Goal: Use online tool/utility: Utilize a website feature to perform a specific function

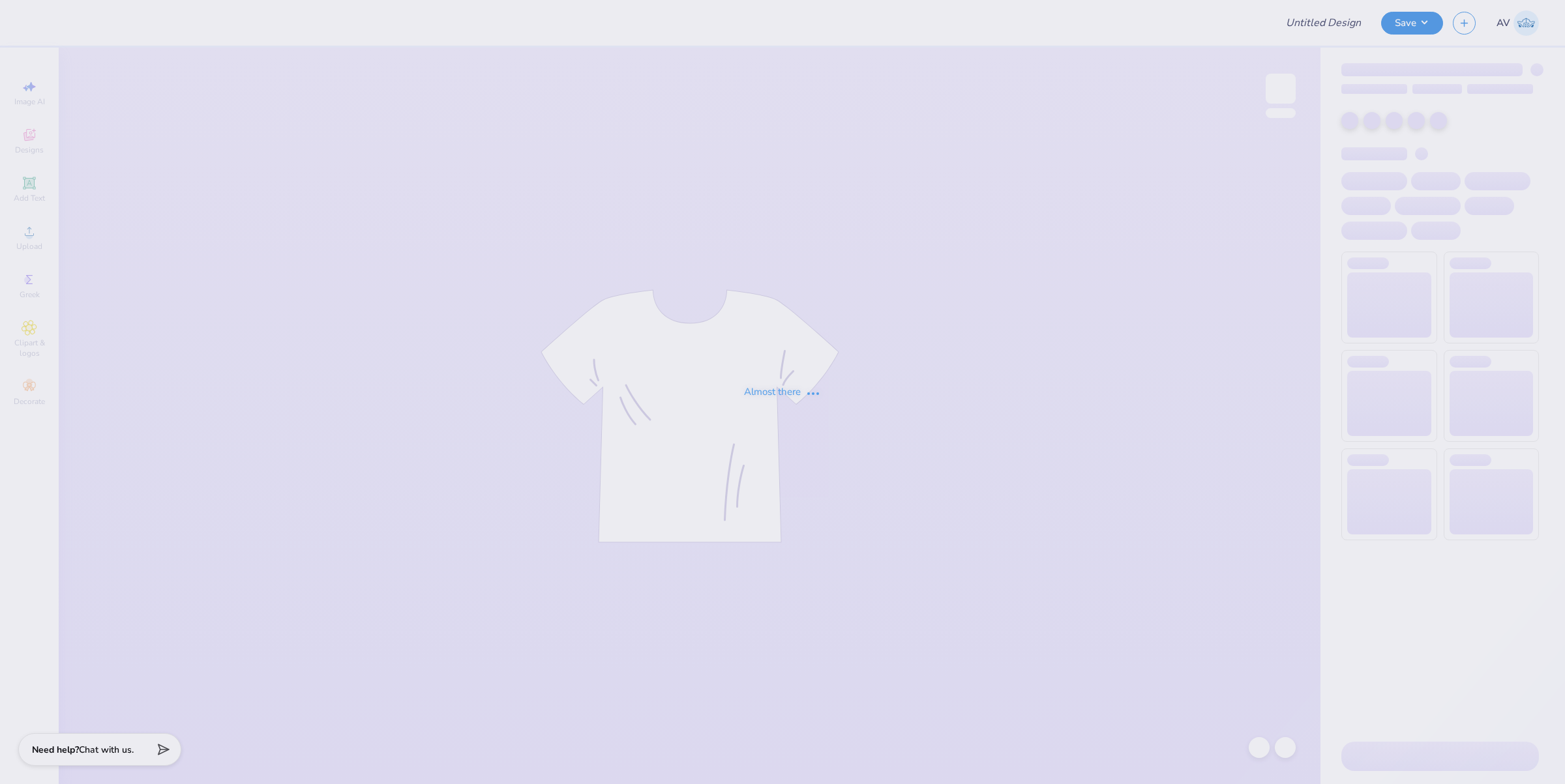
type input "BMC Proof"
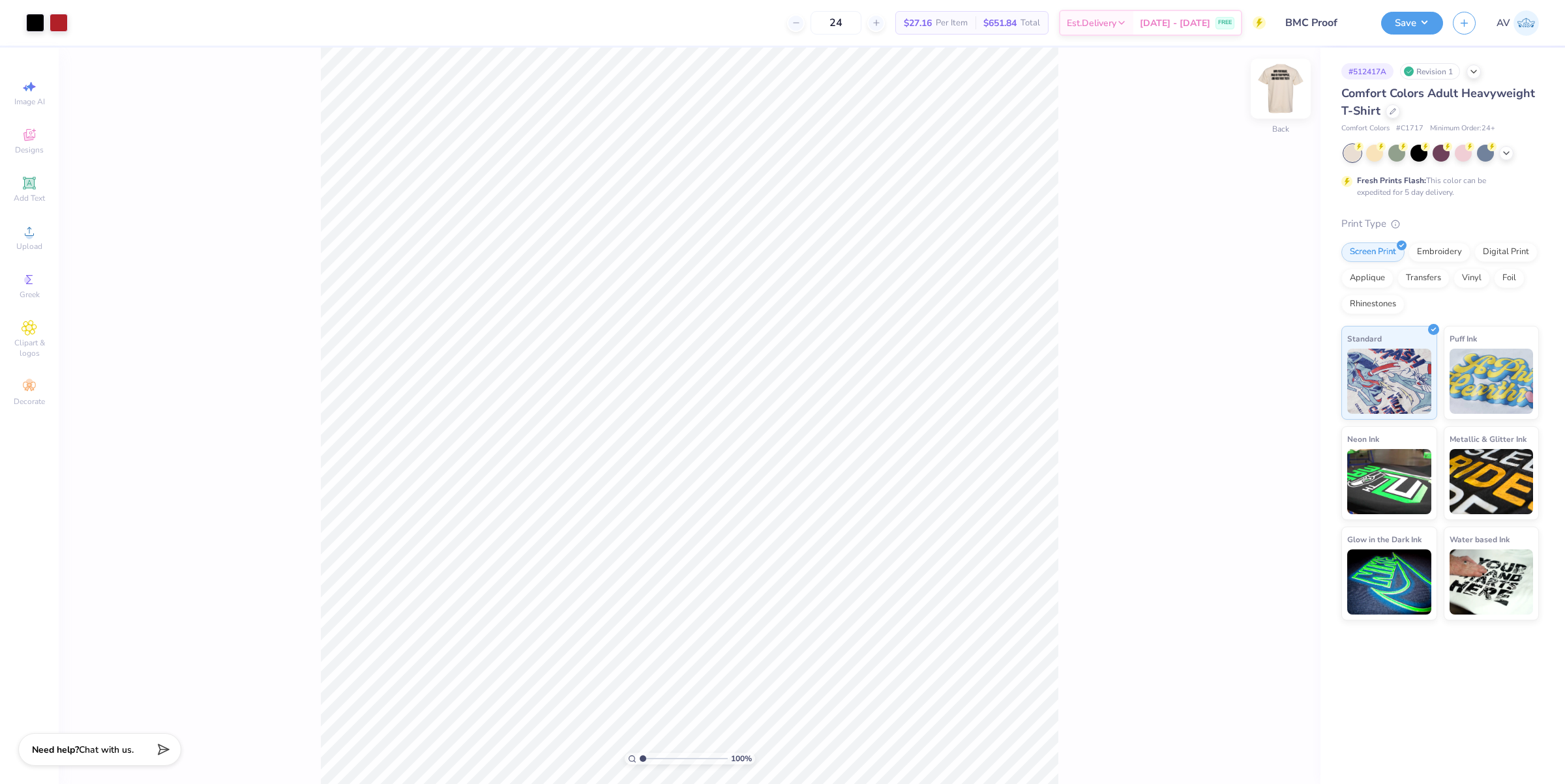
click at [1279, 98] on img at bounding box center [1281, 88] width 53 height 53
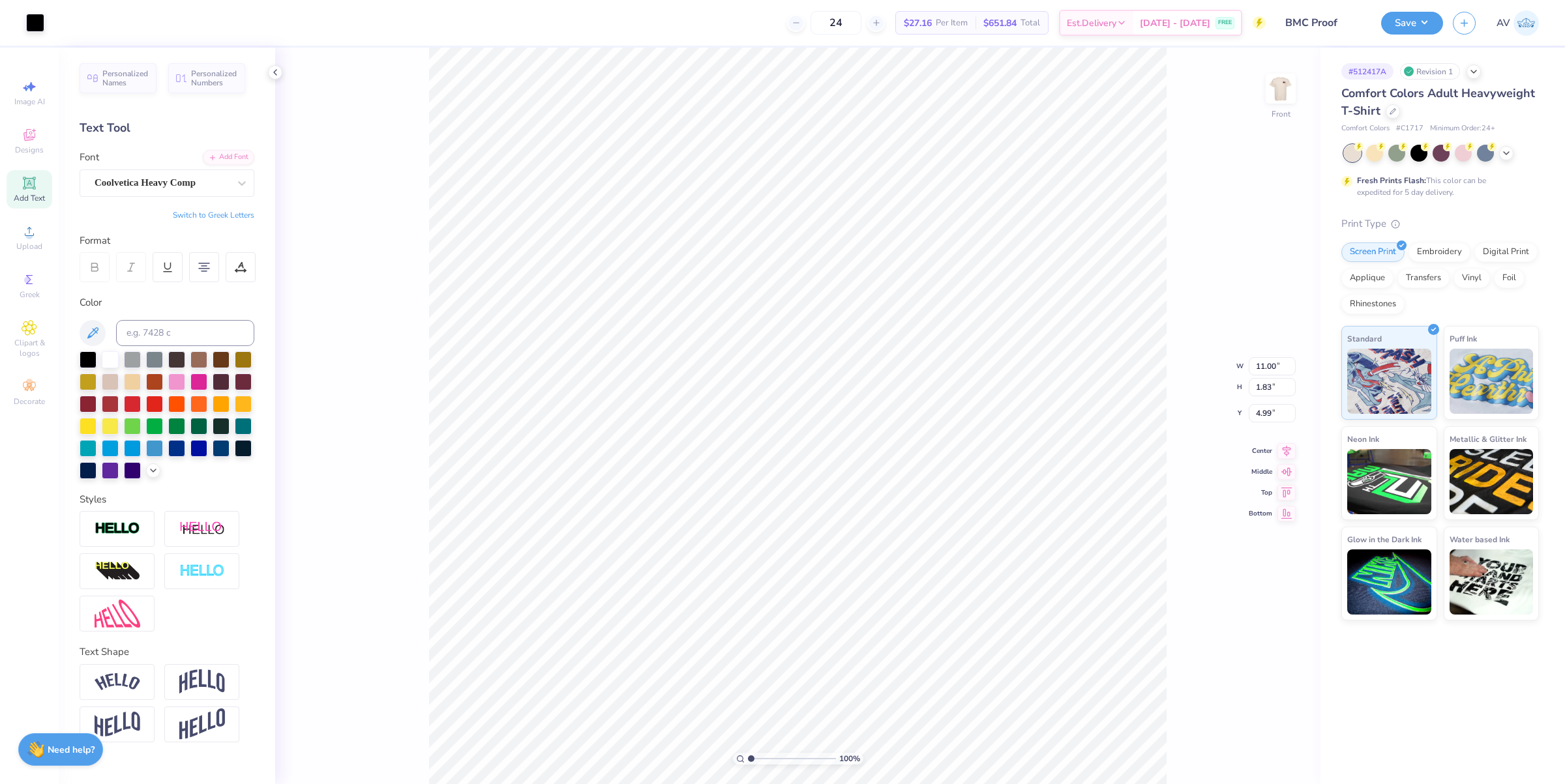
scroll to position [13, 1]
type input "8.25"
type input "3.00"
click at [1282, 98] on img at bounding box center [1281, 88] width 53 height 53
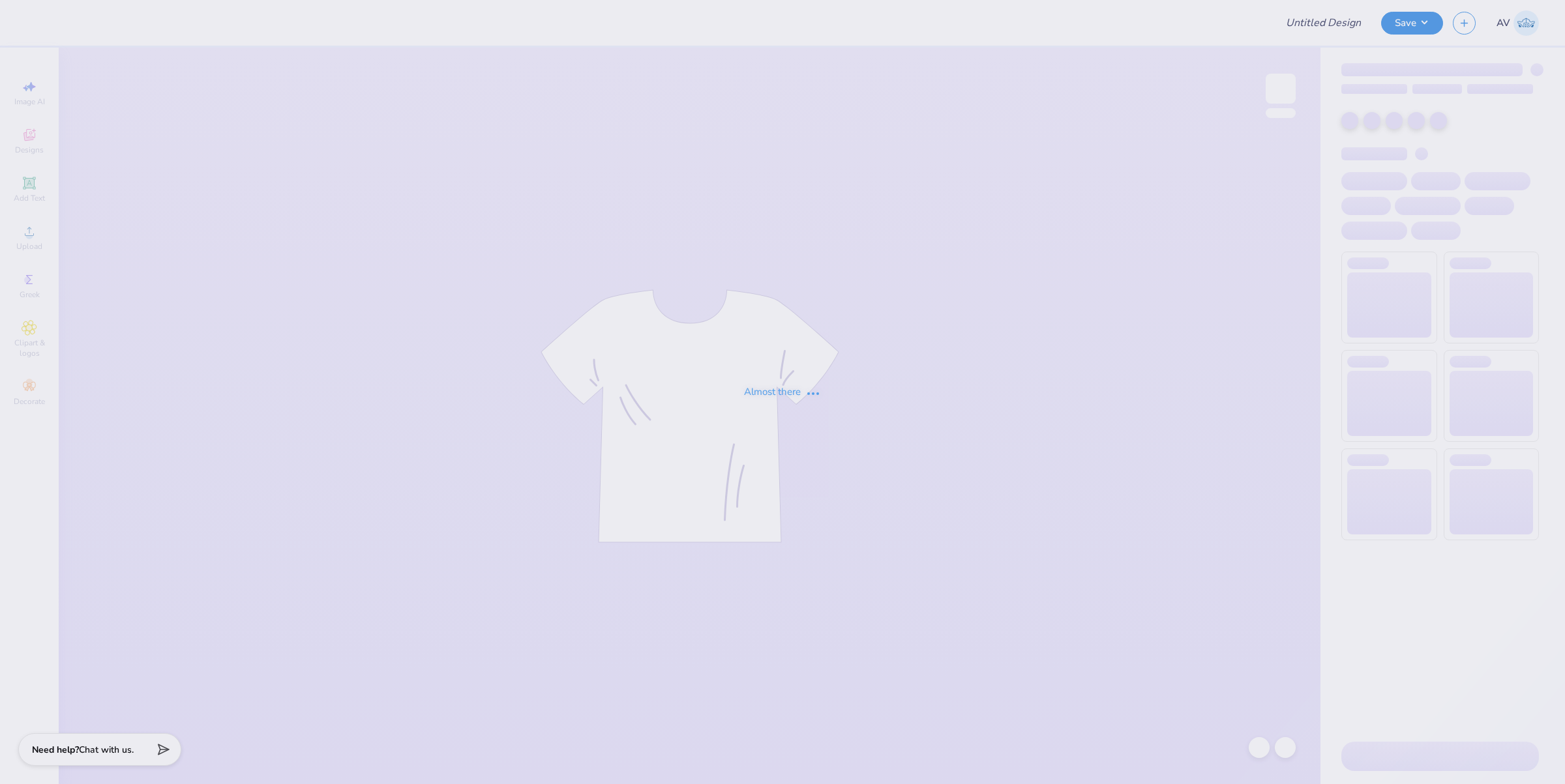
type input "[PERSON_NAME] dance team final design"
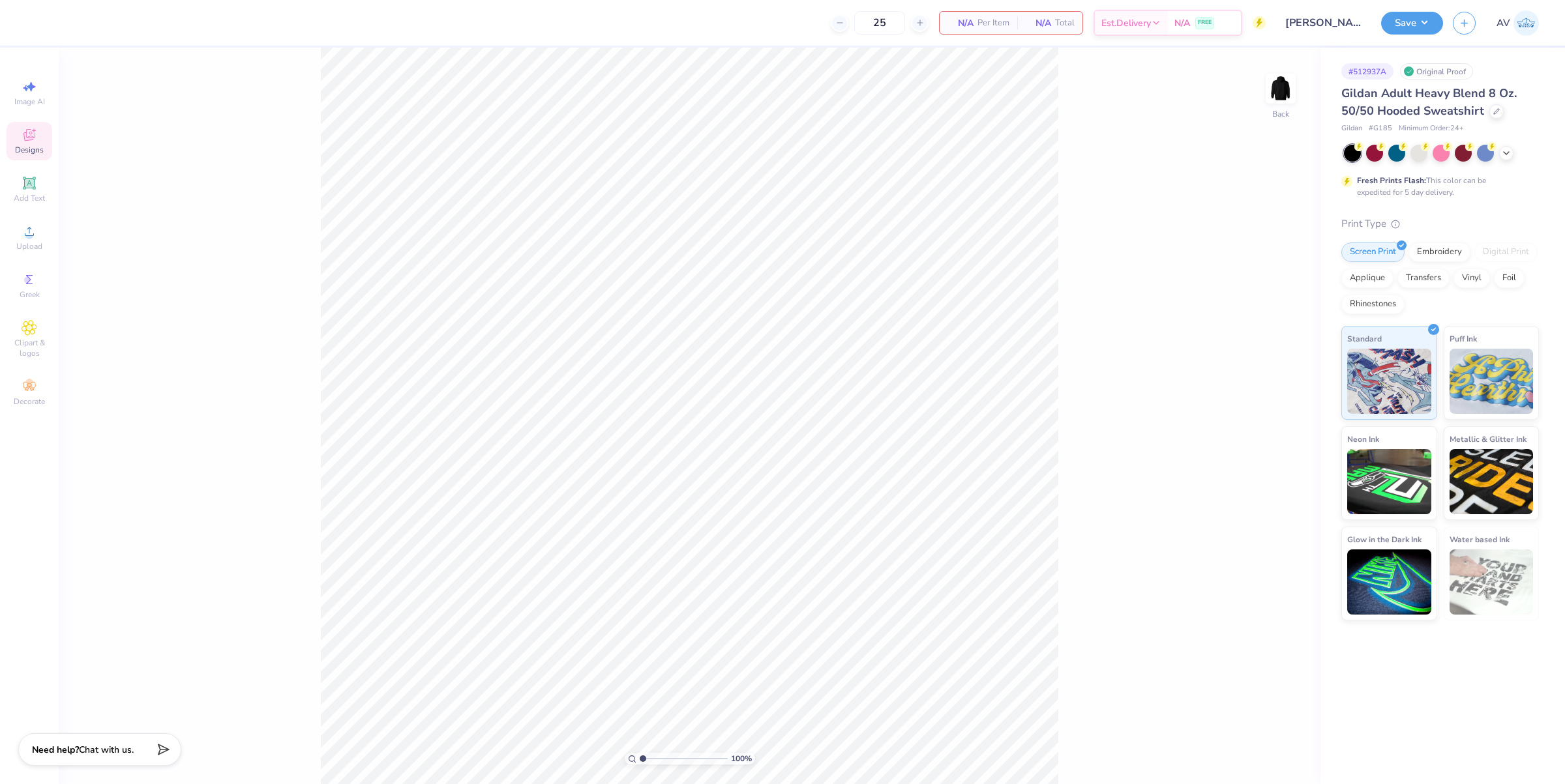
click at [39, 132] on div "Designs" at bounding box center [30, 141] width 46 height 38
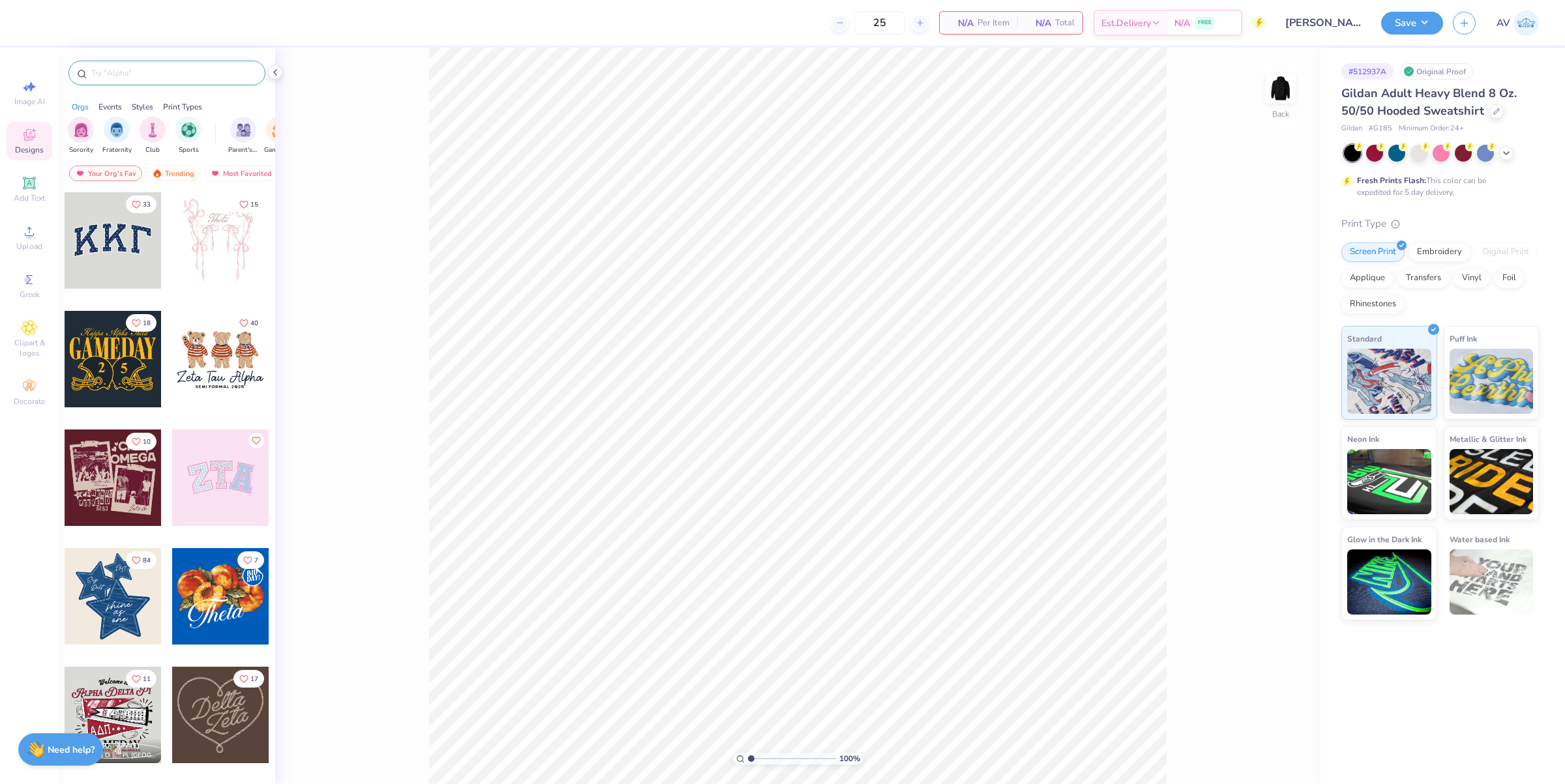
click at [179, 74] on input "text" at bounding box center [173, 74] width 167 height 13
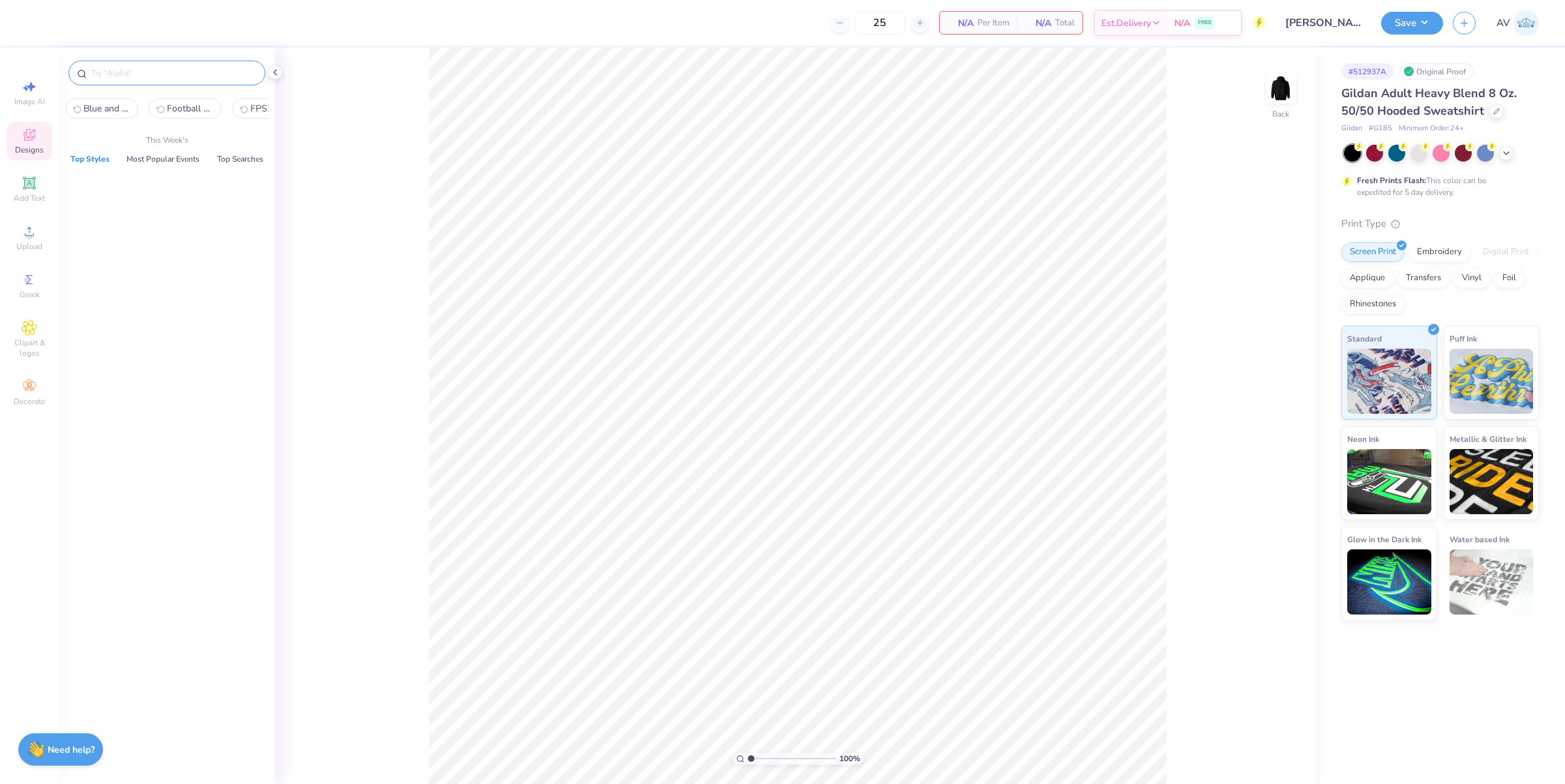
paste input "Patterned Pennant"
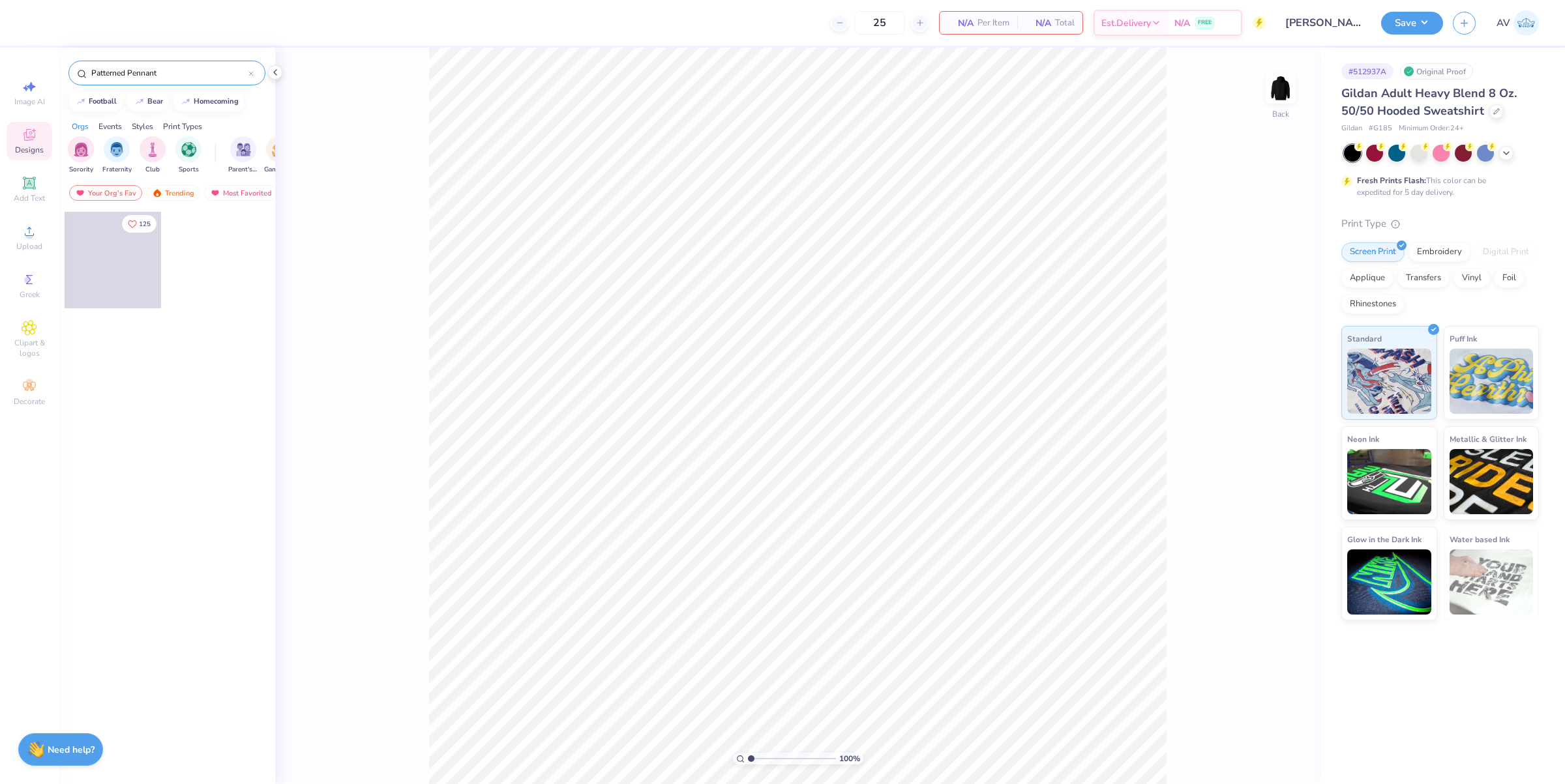
type input "Patterned Pennant"
click at [64, 272] on span at bounding box center [16, 260] width 97 height 97
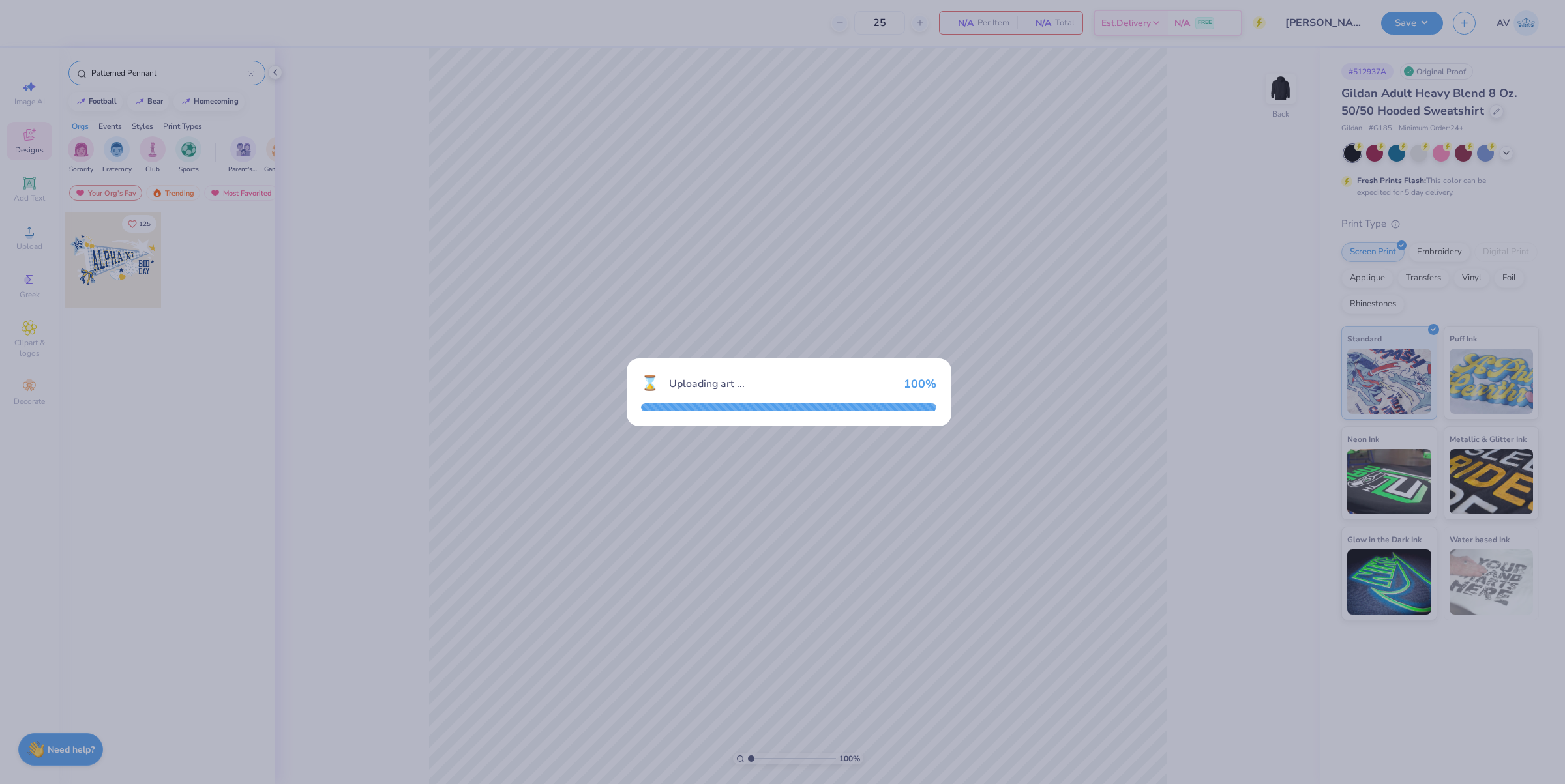
click at [227, 275] on div "⌛ Uploading art ... 100 %" at bounding box center [782, 392] width 1565 height 784
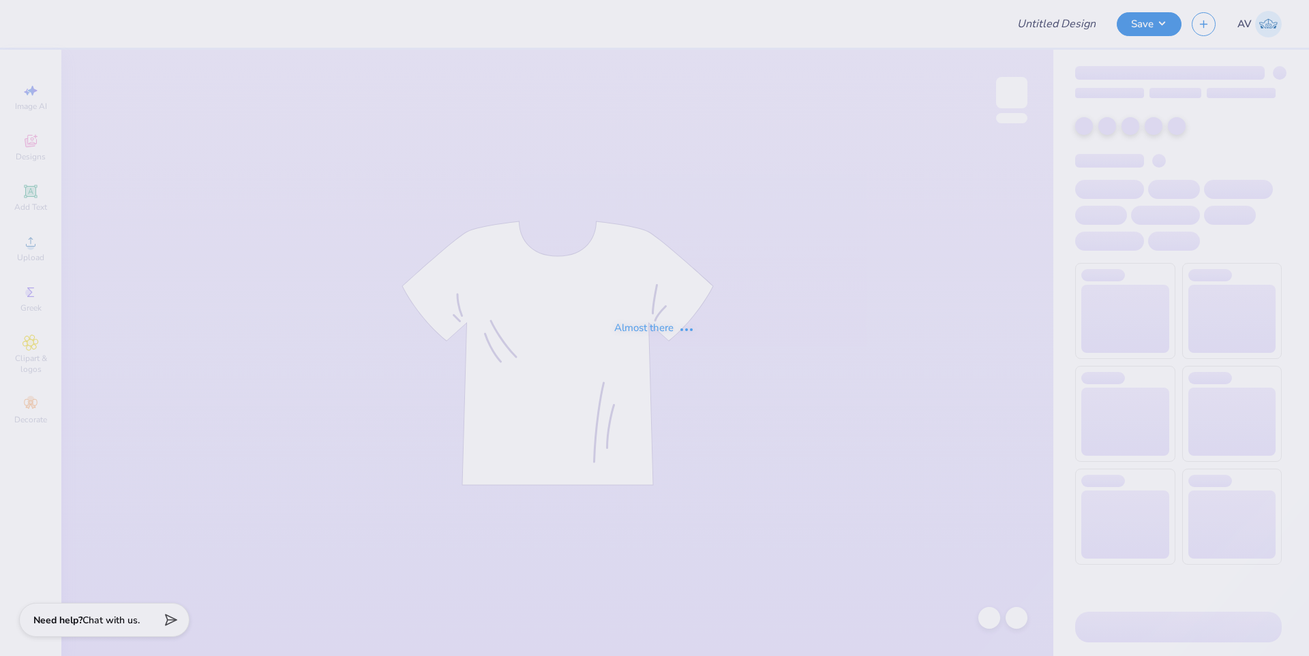
type input "tri delt general"
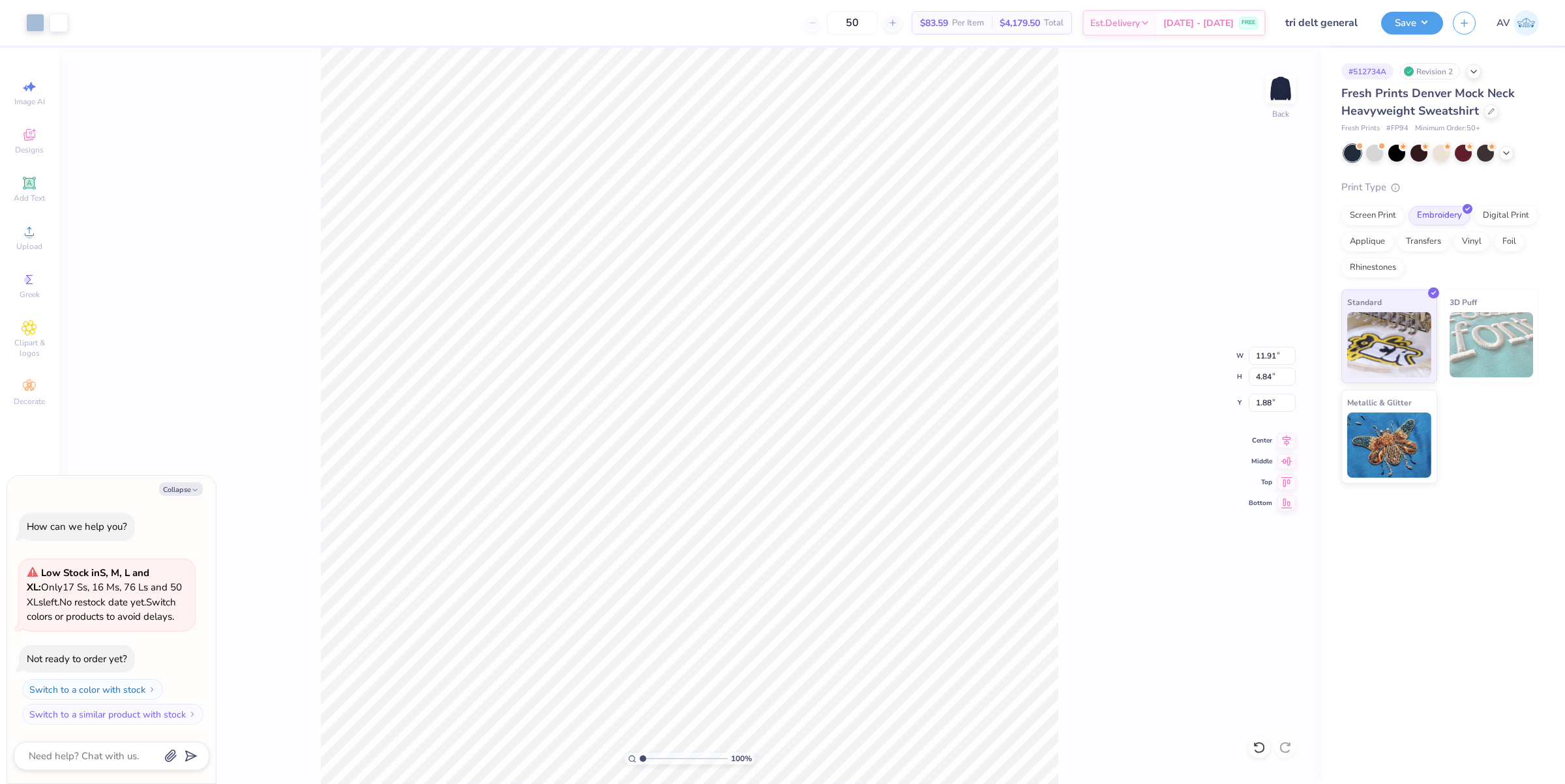
type textarea "x"
